Goal: Task Accomplishment & Management: Manage account settings

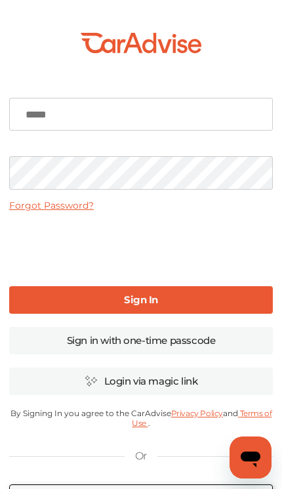
click at [43, 114] on input at bounding box center [141, 114] width 264 height 33
type input "**********"
click at [49, 299] on link "Sign In" at bounding box center [141, 300] width 264 height 28
click at [185, 296] on link "Sign In" at bounding box center [141, 300] width 264 height 28
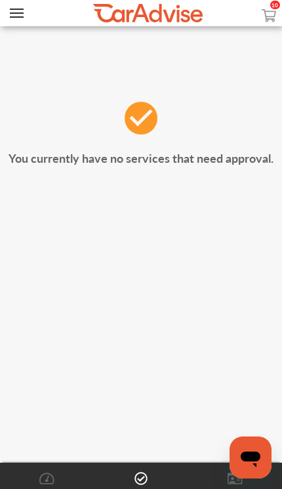
click at [13, 9] on button "Open Menu" at bounding box center [17, 14] width 14 height 10
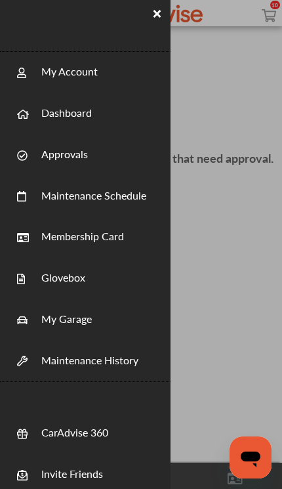
click at [37, 74] on span at bounding box center [29, 72] width 24 height 24
click at [51, 75] on link "My Account" at bounding box center [69, 64] width 56 height 29
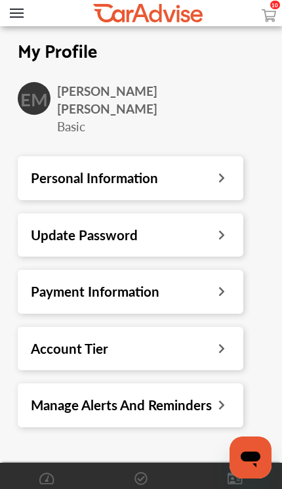
click at [20, 18] on button "Open Menu" at bounding box center [17, 14] width 14 height 10
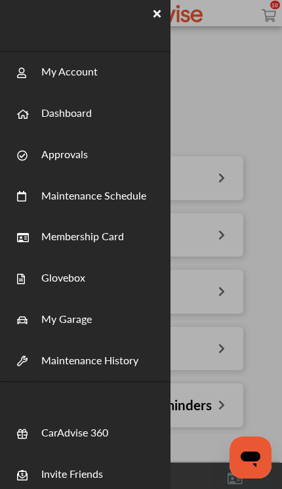
click at [43, 235] on link "Membership Card" at bounding box center [82, 228] width 83 height 29
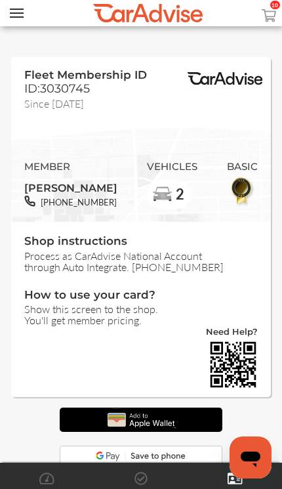
click at [17, 9] on button "Open Menu" at bounding box center [17, 14] width 14 height 10
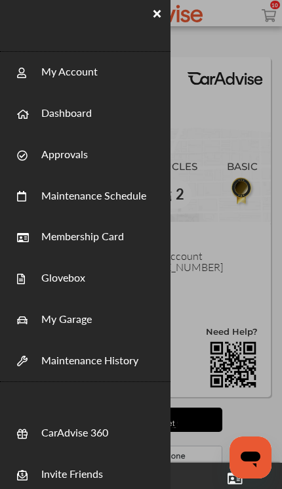
click at [30, 154] on span at bounding box center [29, 155] width 24 height 24
click at [52, 153] on link "Approvals" at bounding box center [64, 146] width 47 height 29
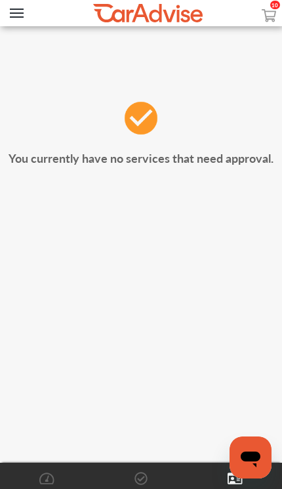
click at [142, 125] on img at bounding box center [140, 117] width 39 height 39
click at [18, 16] on button "Open Menu" at bounding box center [17, 14] width 14 height 10
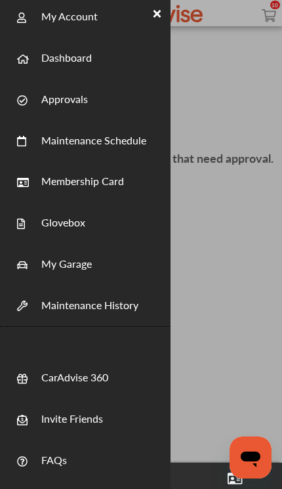
scroll to position [58, 0]
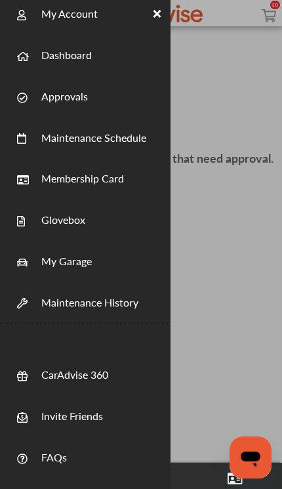
click at [43, 259] on link "My Garage" at bounding box center [66, 253] width 50 height 29
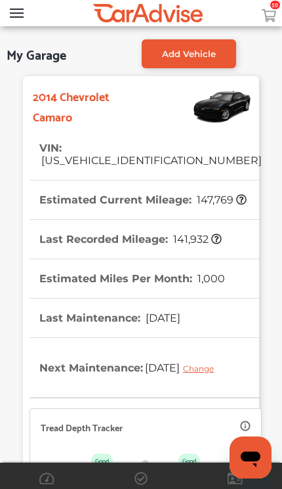
click at [24, 9] on div at bounding box center [128, 13] width 256 height 26
click at [268, 26] on div at bounding box center [269, 13] width 26 height 26
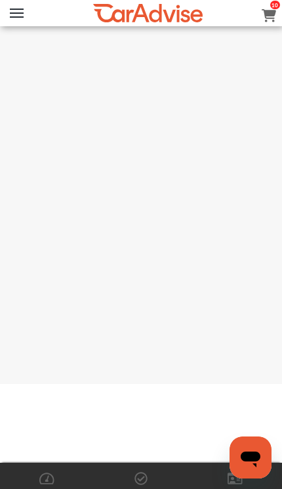
scroll to position [71, 0]
